Goal: Task Accomplishment & Management: Complete application form

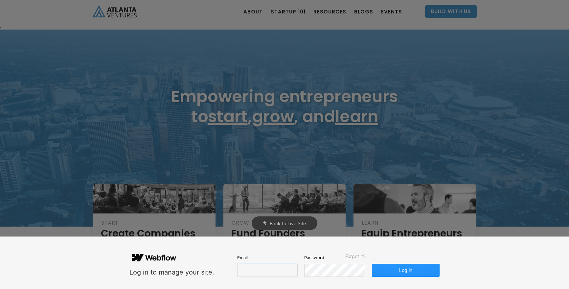
click at [268, 268] on input "email" at bounding box center [267, 270] width 60 height 13
type input "[PERSON_NAME][EMAIL_ADDRESS][DOMAIN_NAME]"
click at [412, 270] on button "Log in" at bounding box center [406, 270] width 68 height 13
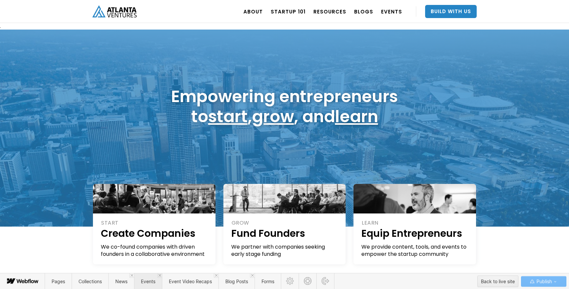
click at [151, 286] on span "Events" at bounding box center [148, 281] width 28 height 16
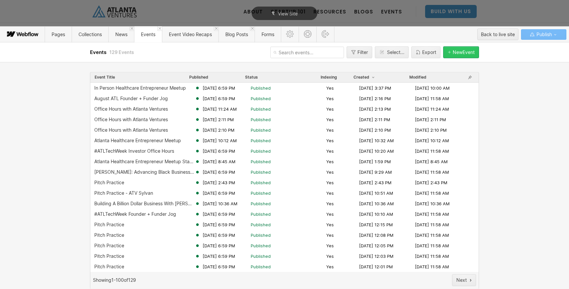
click at [467, 56] on button "New Event" at bounding box center [461, 52] width 36 height 12
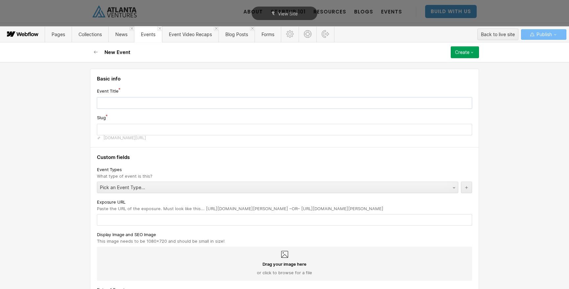
click at [129, 101] on input "text" at bounding box center [284, 102] width 375 height 11
type input "F"
type input "f"
type input "Fo"
type input "fo"
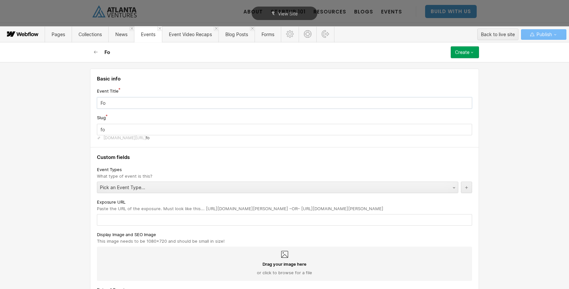
type input "Fou"
type input "fou"
type input "Foun"
type input "foun"
type input "Found"
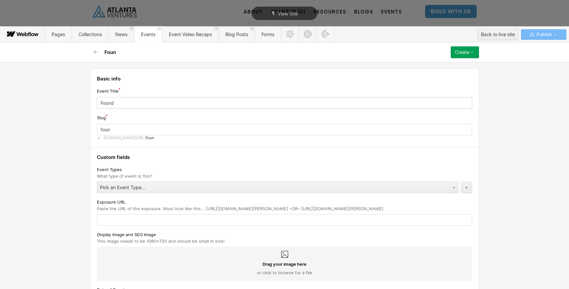
type input "found"
type input "Founde"
type input "founde"
type input "Founder"
type input "founder"
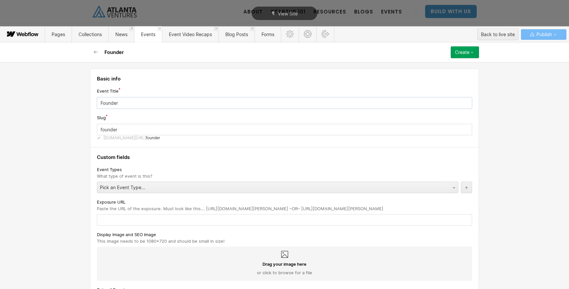
type input "Founder F"
type input "founder-f"
type input "Founder Fu"
type input "founder-fu"
type input "Founder Fun"
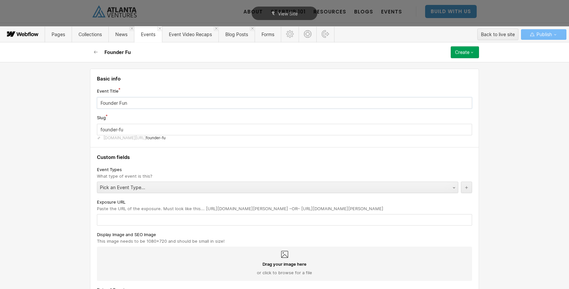
type input "founder-fun"
type input "Founder Fund"
type input "founder-fund"
type input "Founder Funde"
type input "founder-funde"
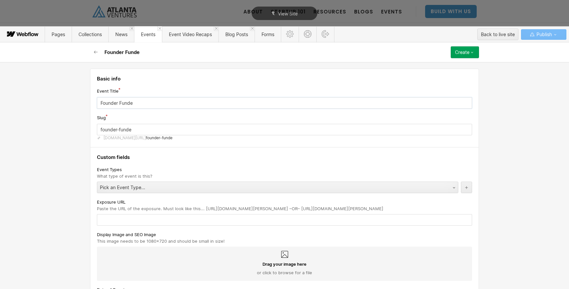
type input "Founder Funder"
type input "founder-funder"
type input "Founder Funder J"
type input "founder-funder-j"
type input "Founder Funder Jo"
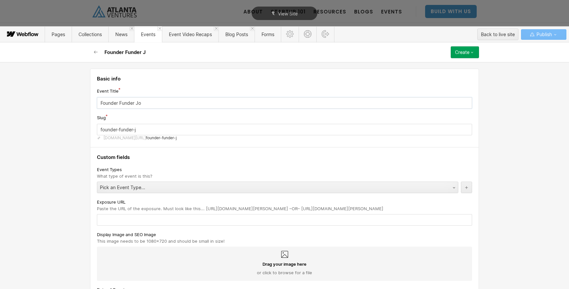
type input "founder-funder-jo"
type input "Founder Funder Job"
type input "founder-funder-job"
type input "Founder Funder Job a"
type input "founder-funder-job-a"
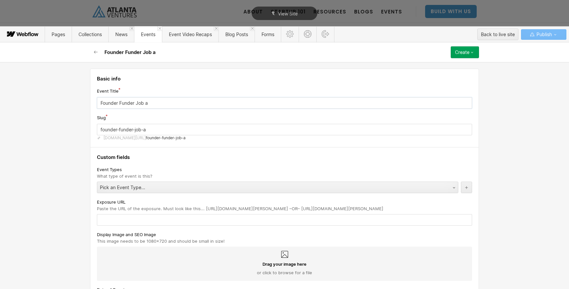
type input "Founder Funder Job at"
type input "founder-funder-job-at"
type input "Founder Funder Job at V"
type input "founder-funder-job-at-v"
type input "Founder Funder Job at Ve"
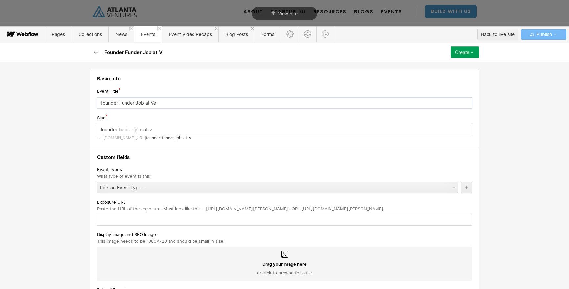
type input "founder-funder-job-at-ve"
type input "Founder Funder Job at Ven"
type input "founder-funder-job-at-ven"
type input "Founder Funder Job at Vent"
type input "founder-funder-job-at-vent"
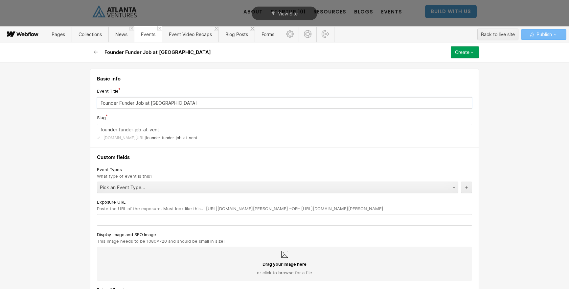
type input "Founder Funder Job at Ventu"
type input "founder-funder-job-at-ventu"
type input "Founder Funder Job at Ventur"
type input "founder-funder-job-at-ventur"
type input "Founder Funder Job at Venture"
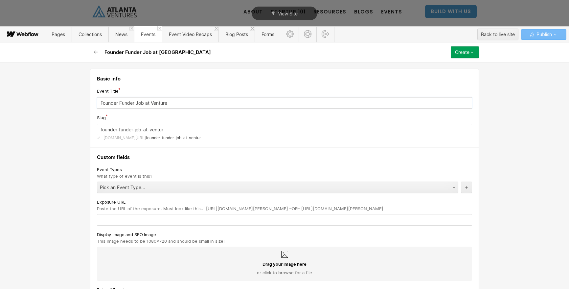
type input "founder-funder-job-at-venture"
type input "Founder Funder Job at Venture A"
type input "founder-funder-job-at-venture-a"
type input "Founder Funder Job at Venture At"
type input "founder-funder-job-at-venture-at"
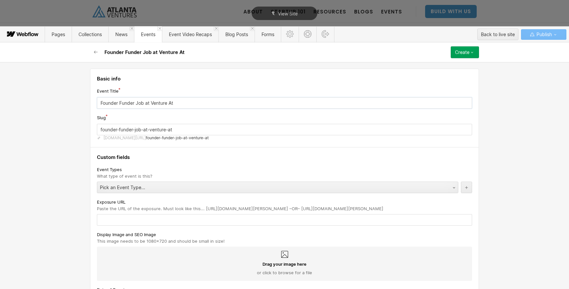
type input "Founder Funder Job at Venture Atl"
type input "founder-funder-job-at-venture-atl"
type input "Founder Funder Job at Venture Atla"
type input "founder-funder-job-at-venture-atla"
type input "Founder Funder Job at Venture Atlan"
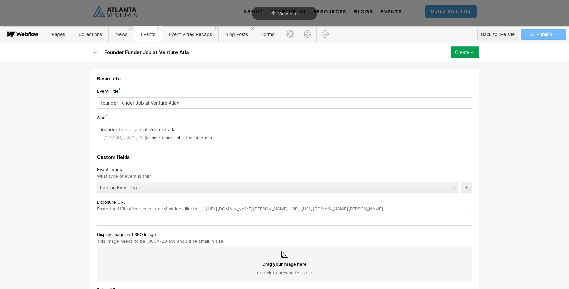
type input "founder-funder-job-at-venture-atlan"
type input "Founder Funder Job at Venture Atlant"
type input "founder-funder-job-at-venture-atlant"
type input "Founder Funder Job at Venture [GEOGRAPHIC_DATA]"
type input "founder-funder-job-at-venture-atlanta"
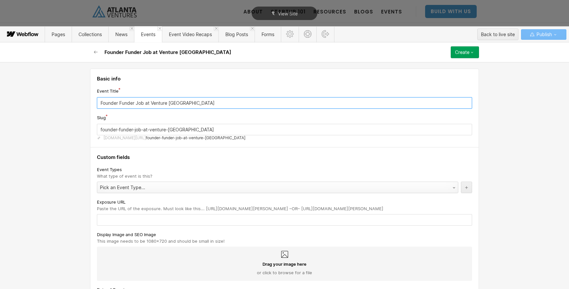
type input "Founder Funder Job at Venture [GEOGRAPHIC_DATA]"
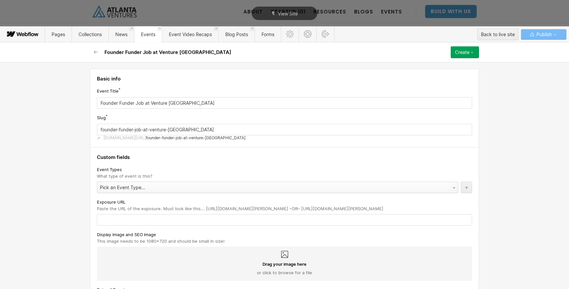
click at [151, 188] on div "Pick an Event Type..." at bounding box center [271, 187] width 348 height 11
click at [72, 194] on div "Basic info Event Title Founder Funder Job at Venture Atlanta Slug founder-funde…" at bounding box center [284, 175] width 569 height 227
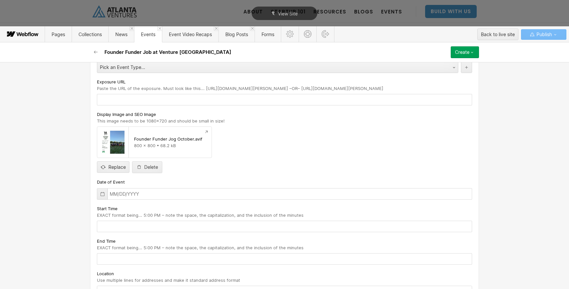
scroll to position [118, 0]
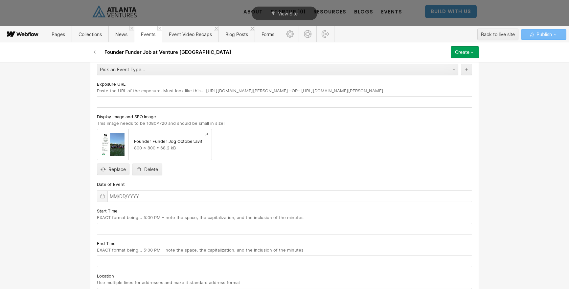
click at [100, 199] on div at bounding box center [102, 196] width 10 height 11
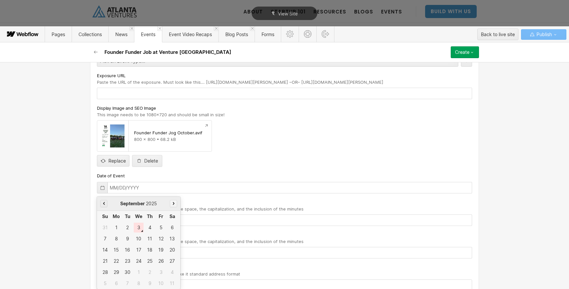
click at [173, 203] on icon "button" at bounding box center [174, 203] width 2 height 3
click at [140, 251] on div "15" at bounding box center [139, 250] width 10 height 10
type input "10/15/2025"
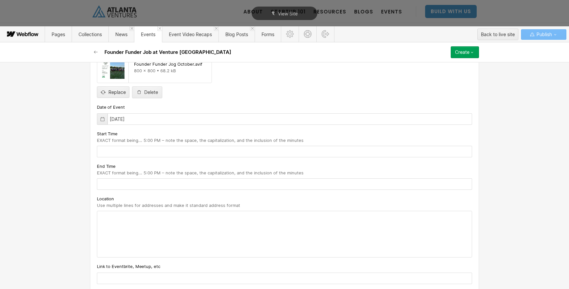
scroll to position [194, 0]
click at [113, 152] on input "text" at bounding box center [284, 152] width 375 height 11
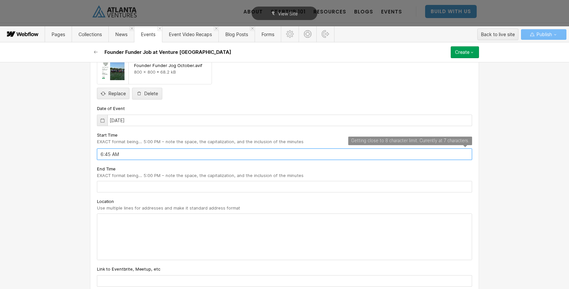
type input "6:45 AM"
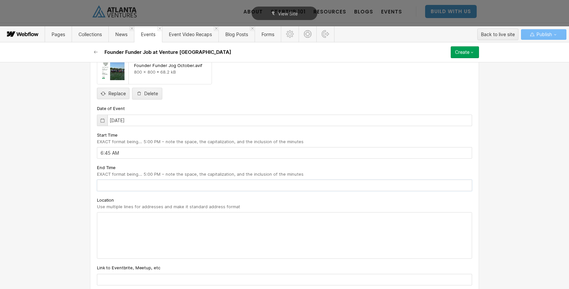
click at [115, 187] on input "text" at bounding box center [284, 185] width 375 height 11
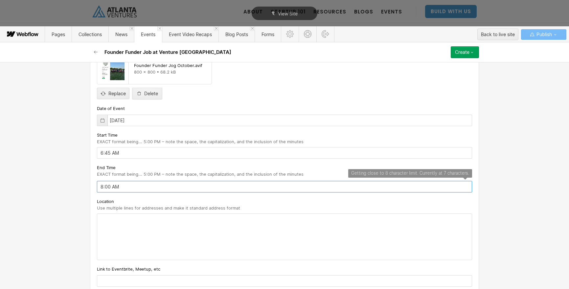
type input "8:00 AM"
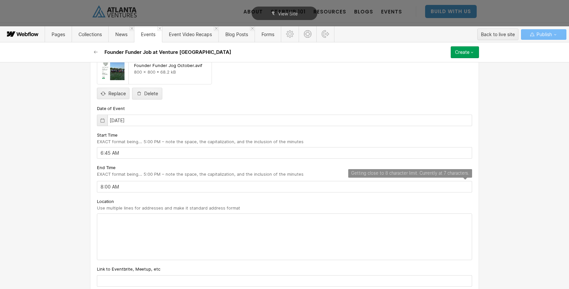
click at [110, 219] on div at bounding box center [284, 237] width 374 height 46
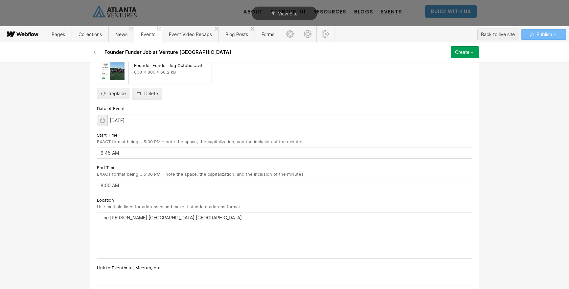
click at [112, 218] on p "The Starling Atlanta Midtown" at bounding box center [285, 217] width 368 height 5
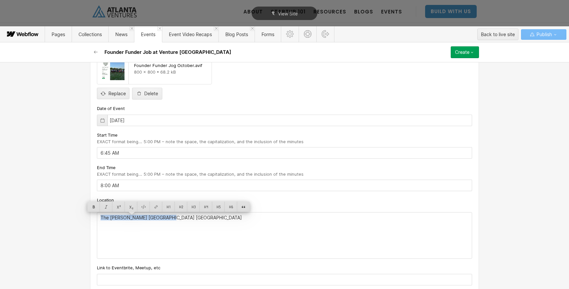
copy p "The Starling Atlanta Midtown"
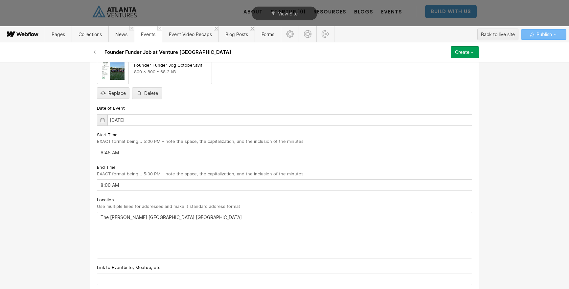
click at [165, 219] on p "The Starling Atlanta Midtown" at bounding box center [285, 217] width 368 height 5
drag, startPoint x: 189, startPoint y: 216, endPoint x: 102, endPoint y: 217, distance: 87.4
click at [92, 217] on div "Custom fields Event Types What type of event is this? Pick an Event Type... Exp…" at bounding box center [284, 169] width 389 height 433
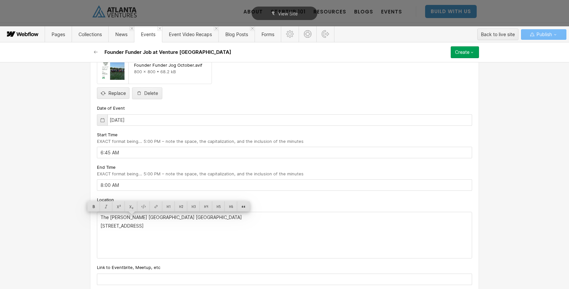
click at [224, 222] on div "The Starling Atlanta Midtown 188 14th St NE, Atlanta, GA 30361, USA ‍" at bounding box center [284, 235] width 374 height 46
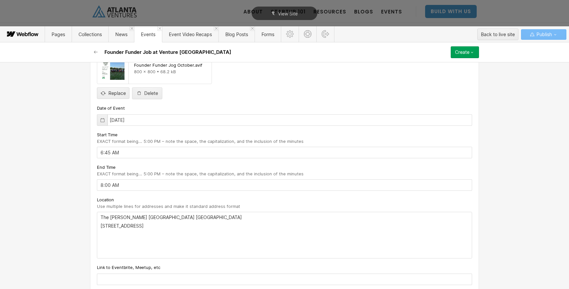
scroll to position [237, 0]
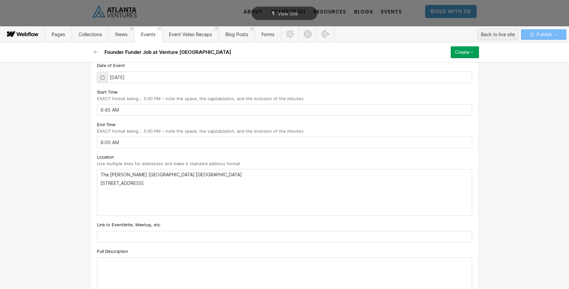
click at [165, 239] on input "text" at bounding box center [284, 236] width 375 height 11
click at [164, 237] on input "text" at bounding box center [284, 236] width 375 height 11
paste input "https://luma.com/rssvl7pr"
type input "https://luma.com/rssvl7pr"
click at [180, 194] on p "‍" at bounding box center [285, 191] width 368 height 5
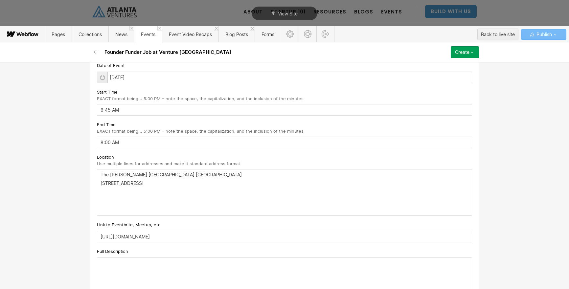
drag, startPoint x: 189, startPoint y: 184, endPoint x: 101, endPoint y: 174, distance: 88.6
click at [101, 174] on div "The Starling Atlanta Midtown 188 14th St NE, Atlanta, GA 30361, USA ‍" at bounding box center [284, 192] width 374 height 46
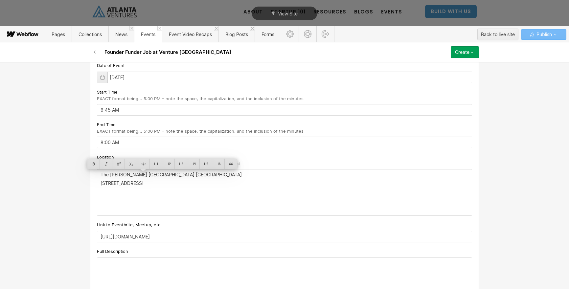
click at [197, 183] on p "188 14th St NE, Atlanta, GA 30361, USA" at bounding box center [285, 183] width 368 height 5
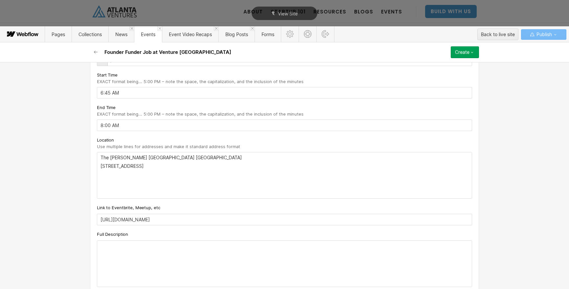
scroll to position [298, 0]
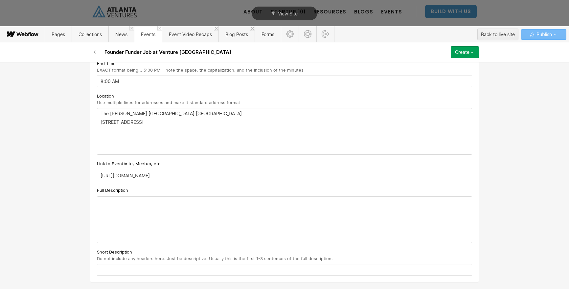
click at [123, 207] on div at bounding box center [284, 220] width 374 height 46
click at [115, 200] on div "Full Description" at bounding box center [284, 215] width 375 height 56
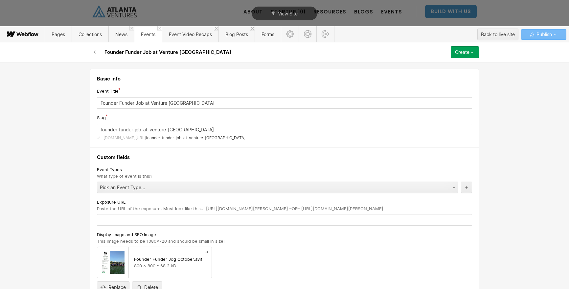
scroll to position [291, 0]
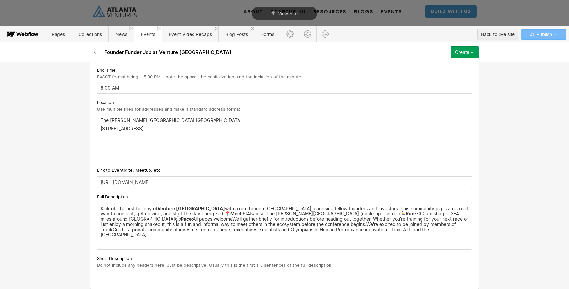
click at [157, 209] on p "Kick off the first full day of Venture Atlanta with a run through Piedmont Park…" at bounding box center [285, 222] width 368 height 32
click at [159, 210] on strong "Venture Atlanta" at bounding box center [191, 209] width 68 height 6
click at [190, 215] on p "Kick off the first full day of Venture Atlanta with a run through Piedmont Park…" at bounding box center [285, 222] width 368 height 32
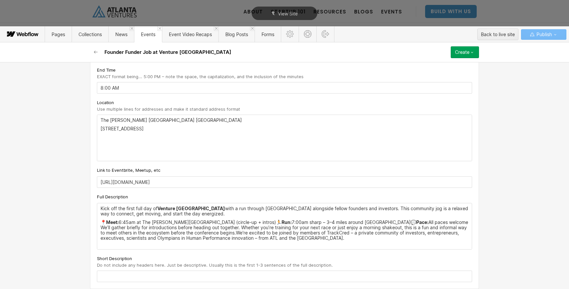
click at [222, 224] on p "📍 Meet: 6:45am at The Starling Hotel (circle-up + intros)🏃 Run: 7:00am sharp – …" at bounding box center [285, 230] width 368 height 21
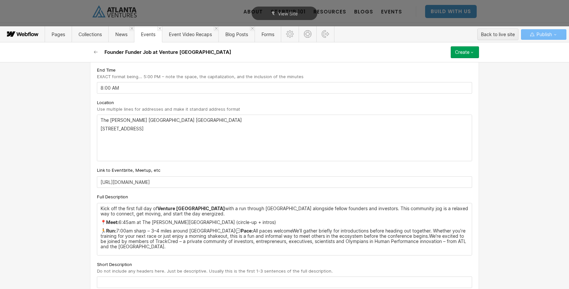
click at [220, 231] on p "🏃 Run: 7:00am sharp – 3–4 miles around Piedmont Park💬 Pace: All paces welcome​W…" at bounding box center [285, 238] width 368 height 21
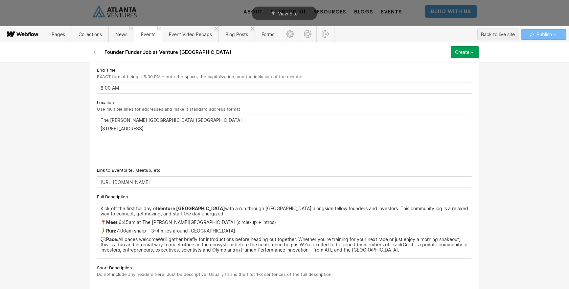
click at [158, 240] on p "💬 Pace: All paces welcome​We’ll gather briefly for introductions before heading…" at bounding box center [285, 245] width 368 height 16
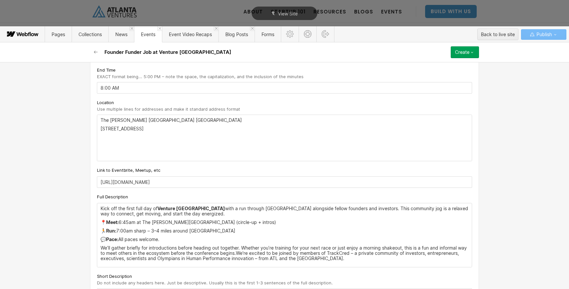
scroll to position [292, 0]
click at [158, 239] on p "💬 Pace: All paces welcome​." at bounding box center [285, 238] width 368 height 5
click at [248, 253] on p "We’ll gather briefly for introductions before heading out together. Whether you…" at bounding box center [285, 252] width 368 height 16
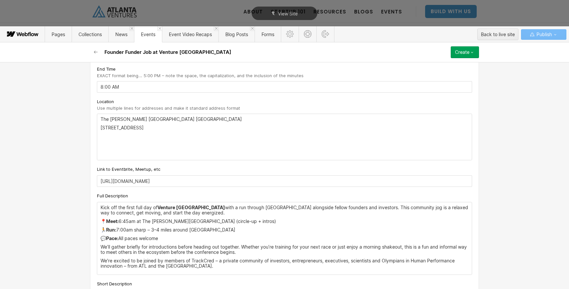
click at [118, 238] on p "💬 Pace: All paces welcome​" at bounding box center [285, 238] width 368 height 5
click at [116, 231] on p "🏃 Run: 7:00am sharp – 3–4 miles around Piedmont Park" at bounding box center [285, 229] width 368 height 5
click at [119, 222] on p "📍 Meet: 6:45am at The Starling Hotel (circle-up + intros)" at bounding box center [285, 221] width 368 height 5
click at [231, 222] on p "📍 Meet: 6:45am at The Starling Hotel (circle-up + intros)" at bounding box center [285, 221] width 368 height 5
drag, startPoint x: 203, startPoint y: 267, endPoint x: 214, endPoint y: 265, distance: 11.3
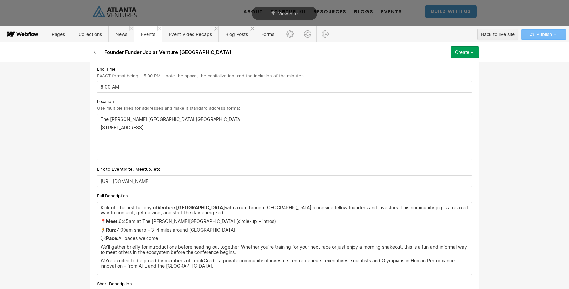
click at [203, 267] on p "We're excited to be joined by members of TrackCred – a private community of inv…" at bounding box center [285, 263] width 368 height 11
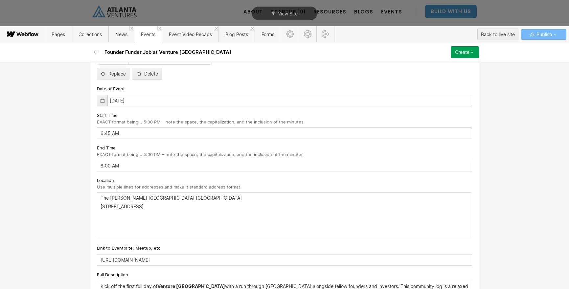
scroll to position [213, 0]
drag, startPoint x: 168, startPoint y: 202, endPoint x: 99, endPoint y: 199, distance: 68.4
click at [99, 199] on div "The Starling Atlanta Midtown 188 14th St NE, Atlanta, GA 30361, USA ‍" at bounding box center [284, 216] width 374 height 46
click at [189, 208] on p "188 14th St NE, Atlanta, GA 30361, USA" at bounding box center [285, 206] width 368 height 5
drag, startPoint x: 189, startPoint y: 207, endPoint x: 101, endPoint y: 197, distance: 88.7
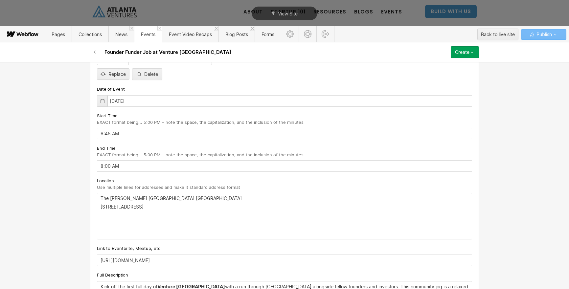
click at [101, 197] on div "The Starling Atlanta Midtown 188 14th St NE, Atlanta, GA 30361, USA ‍" at bounding box center [284, 216] width 374 height 46
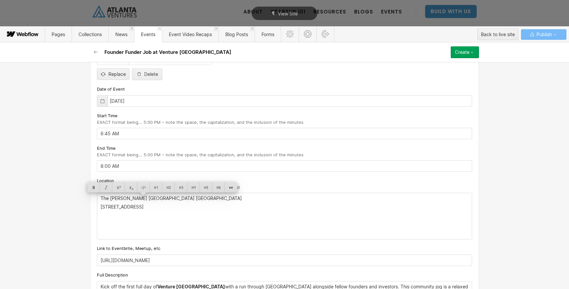
click at [220, 212] on div "The Starling Atlanta Midtown 188 14th St NE, Atlanta, GA 30361, USA ‍" at bounding box center [284, 216] width 374 height 46
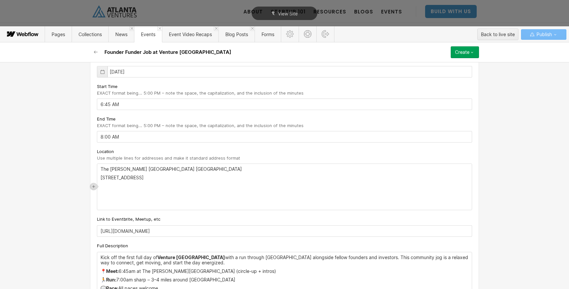
scroll to position [318, 0]
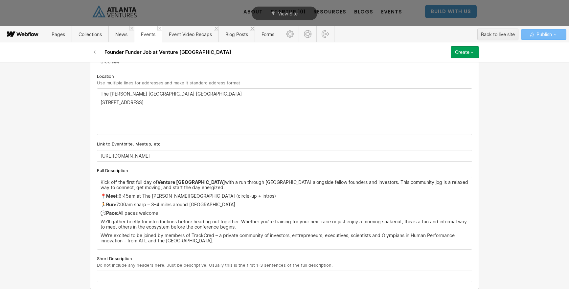
drag, startPoint x: 102, startPoint y: 184, endPoint x: 252, endPoint y: 186, distance: 150.1
click at [252, 186] on p "Kick off the first full day of Venture Atlanta with a run through Piedmont Park…" at bounding box center [285, 185] width 368 height 11
click at [208, 184] on p "Kick off the first full day of Venture Atlanta with a run through Piedmont Park…" at bounding box center [285, 185] width 368 height 11
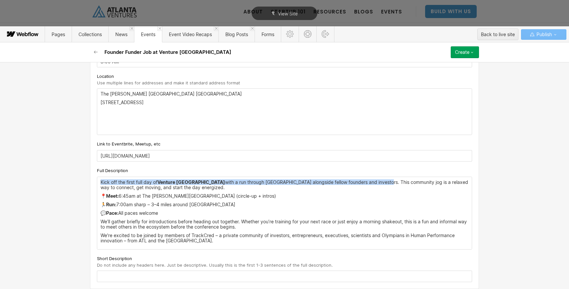
drag, startPoint x: 357, startPoint y: 184, endPoint x: 101, endPoint y: 183, distance: 256.6
click at [101, 183] on p "Kick off the first full day of Venture Atlanta with a run through Piedmont Park…" at bounding box center [285, 185] width 368 height 11
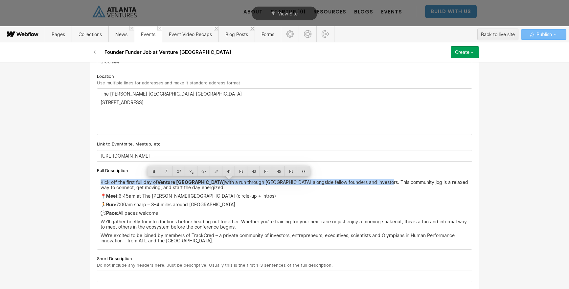
copy p "Kick off the first full day of Venture Atlanta with a run through Piedmont Park…"
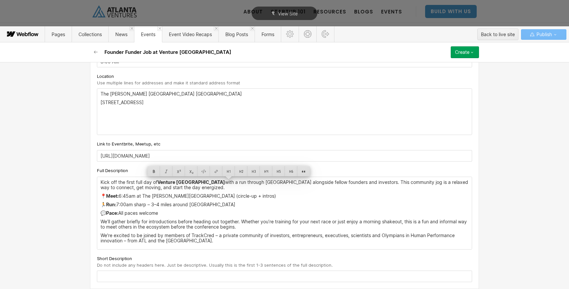
click at [169, 278] on input "text" at bounding box center [284, 276] width 375 height 11
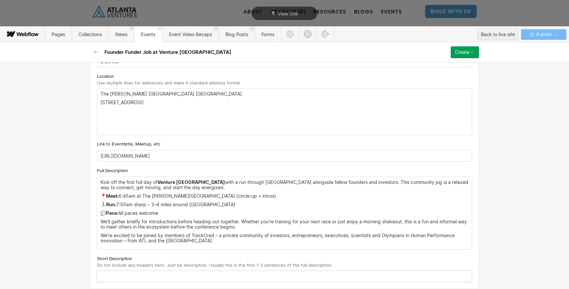
click at [169, 278] on input "text" at bounding box center [284, 276] width 375 height 11
paste input "Kick off the first full day of Venture Atlantawith a run through Piedmont Park …"
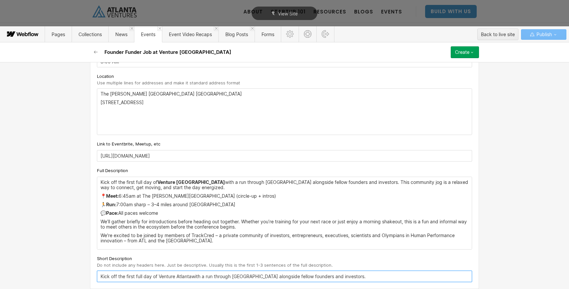
scroll to position [324, 0]
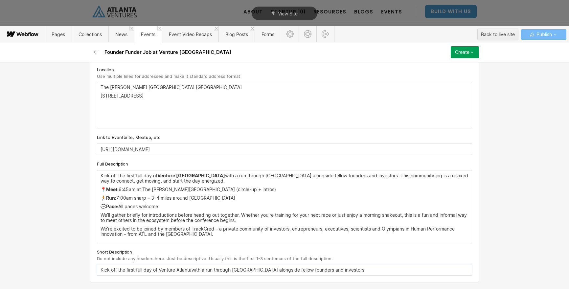
click at [193, 271] on input "Kick off the first full day of Venture Atlantawith a run through Piedmont Park …" at bounding box center [284, 269] width 375 height 11
type input "Kick off the first full day of Venture Atlanta with a run through [GEOGRAPHIC_D…"
click at [195, 176] on p "Kick off the first full day of Venture Atlanta with a run through Piedmont Park…" at bounding box center [285, 178] width 368 height 11
click at [211, 181] on p "Kick off the first full day of Venture Atlanta with a run through Piedmont Park…" at bounding box center [285, 178] width 368 height 11
click at [104, 191] on p "📍 Meet: 6:45am at The Starling Hotel (circle-up + intros)" at bounding box center [285, 189] width 368 height 5
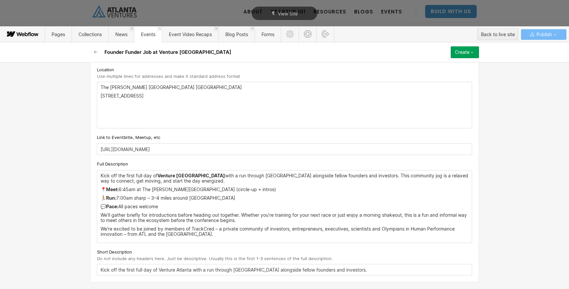
click at [104, 198] on p "🏃 Run: 7:00am sharp – 3–4 miles around Piedmont Park" at bounding box center [285, 197] width 368 height 5
click at [104, 208] on p "💬 Pace: All paces welcome​" at bounding box center [285, 206] width 368 height 5
click at [169, 210] on div "Kick off the first full day of Venture Atlanta with a run through Piedmont Park…" at bounding box center [284, 206] width 374 height 72
click at [217, 235] on p "We're excited to be joined by members of TrackCred – a private community of inv…" at bounding box center [285, 231] width 368 height 11
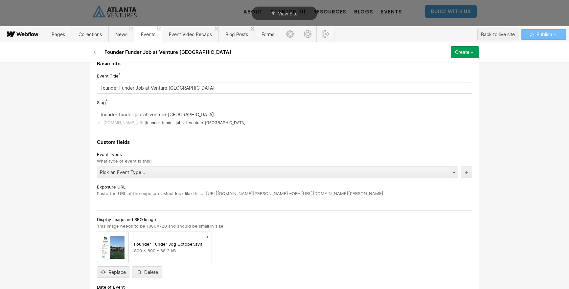
scroll to position [0, 0]
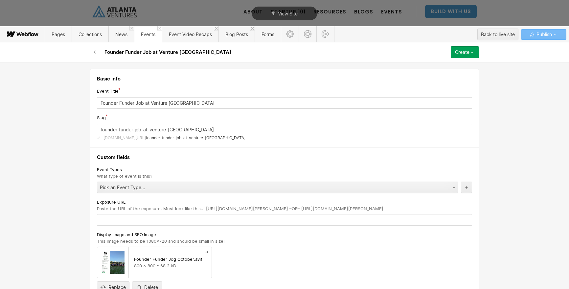
click at [464, 52] on div "Create" at bounding box center [462, 52] width 14 height 5
click at [434, 76] on span "Publish now" at bounding box center [429, 74] width 22 height 6
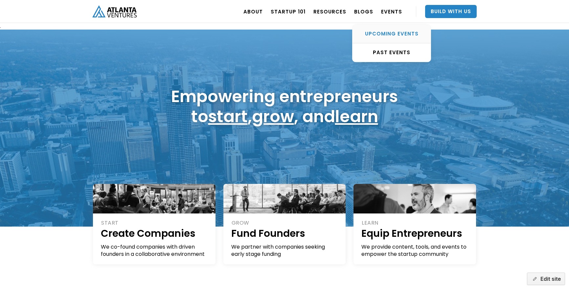
click at [397, 35] on div "UPCOMING EVENTS" at bounding box center [391, 34] width 78 height 7
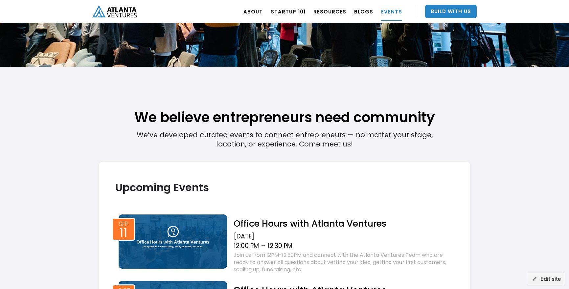
scroll to position [94, 0]
